Goal: Information Seeking & Learning: Learn about a topic

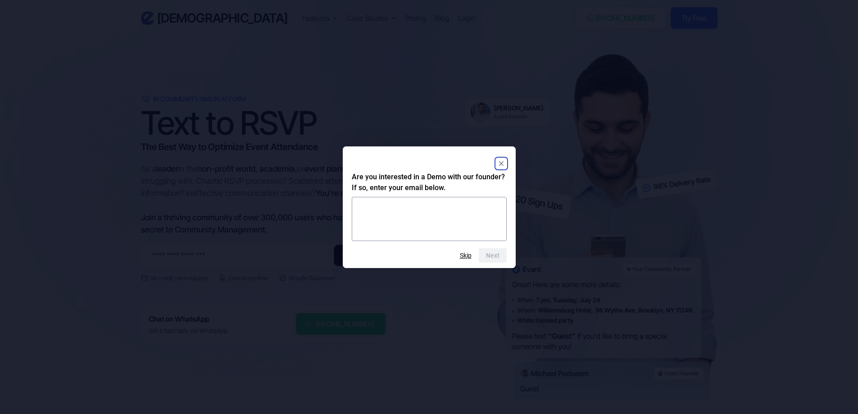
click at [472, 161] on rect "Close" at bounding box center [501, 163] width 11 height 11
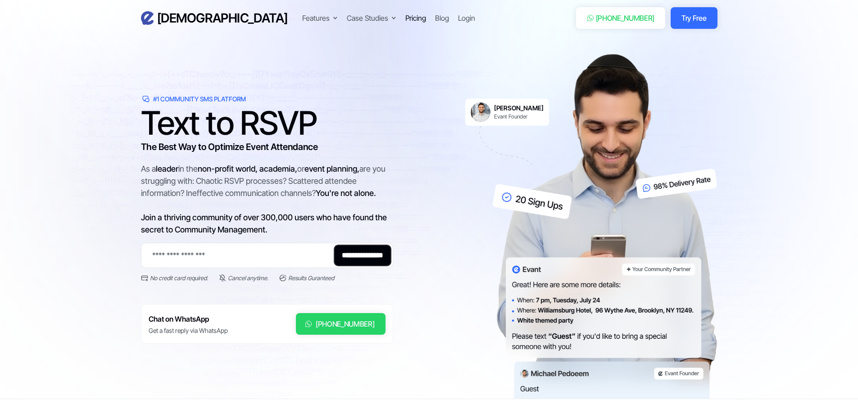
click at [405, 17] on div "Pricing" at bounding box center [415, 18] width 21 height 11
click at [472, 195] on section "**********" at bounding box center [429, 199] width 858 height 399
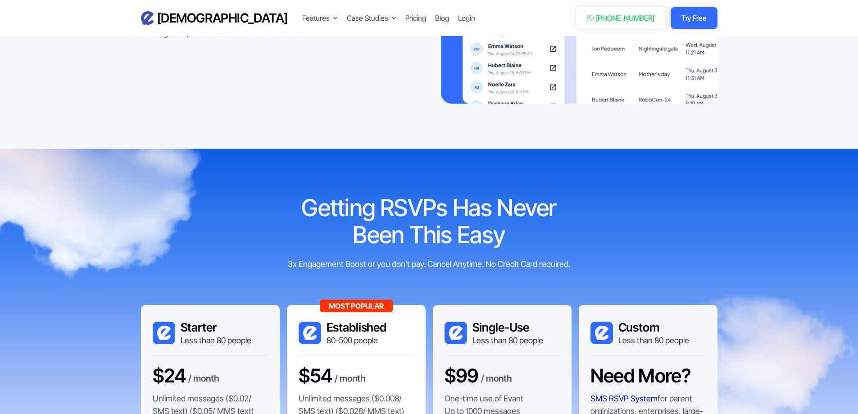
scroll to position [1757, 0]
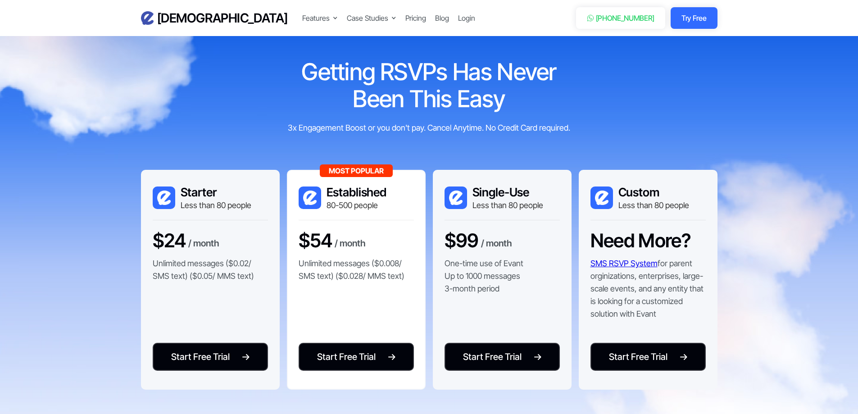
click at [342, 191] on h3 "Established" at bounding box center [357, 192] width 60 height 14
click at [355, 195] on h3 "Established" at bounding box center [357, 192] width 60 height 14
click at [353, 207] on div "80-500 people" at bounding box center [357, 205] width 60 height 11
drag, startPoint x: 403, startPoint y: 275, endPoint x: 289, endPoint y: 264, distance: 114.5
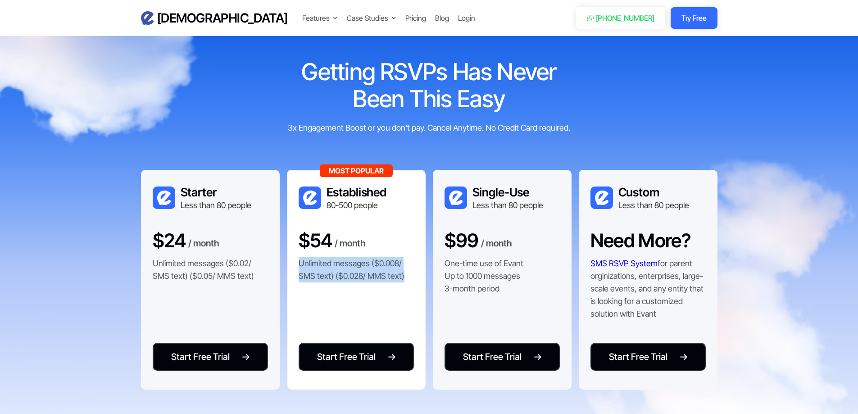
click at [289, 264] on div "Most Popular Established 80-500 people $54 / month Unlimited messages ($0.008/ …" at bounding box center [356, 280] width 139 height 220
click at [304, 264] on p "Unlimited messages ($0.008/ SMS text) ($0.028/ MMS text)" at bounding box center [356, 269] width 115 height 25
drag, startPoint x: 302, startPoint y: 241, endPoint x: 428, endPoint y: 281, distance: 132.9
click at [428, 281] on div "Starter Less than 80 people $24 / month Unlimited messages ($0.02/ SMS text) ($…" at bounding box center [429, 280] width 577 height 220
click at [414, 278] on p "Unlimited messages ($0.008/ SMS text) ($0.028/ MMS text)" at bounding box center [356, 269] width 115 height 25
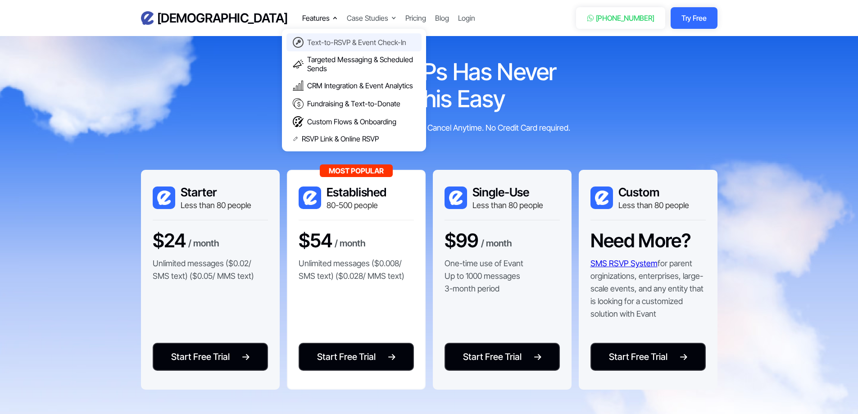
click at [307, 45] on div "Text-to-RSVP & Event Check-In" at bounding box center [356, 42] width 99 height 9
